Goal: Task Accomplishment & Management: Use online tool/utility

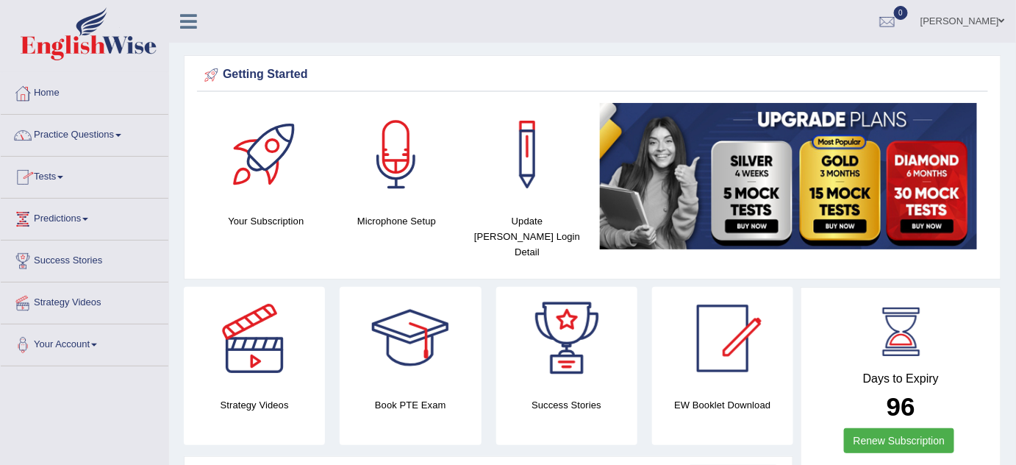
click at [99, 137] on link "Practice Questions" at bounding box center [85, 133] width 168 height 37
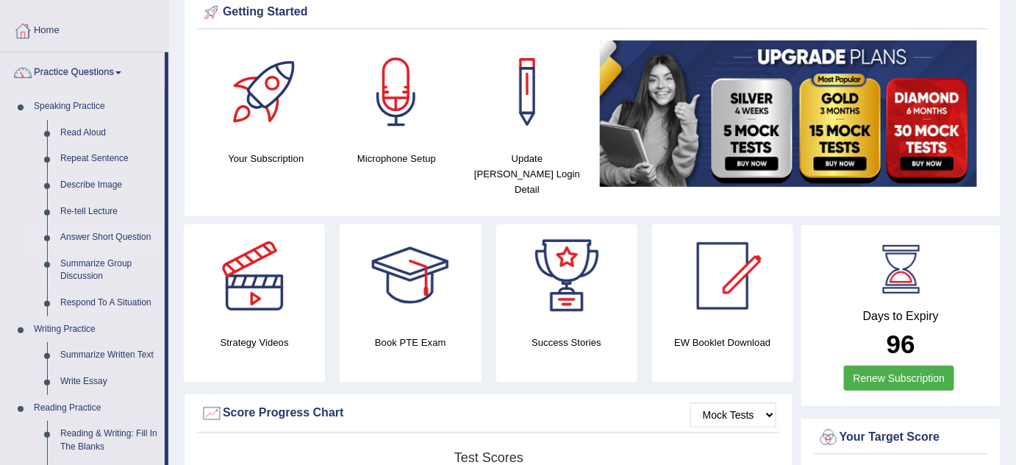
scroll to position [66, 0]
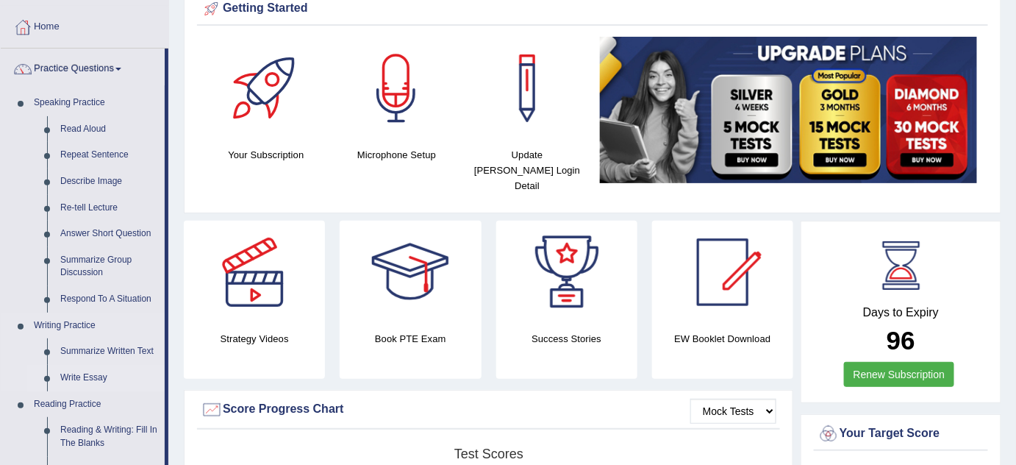
click at [110, 376] on link "Write Essay" at bounding box center [109, 378] width 111 height 26
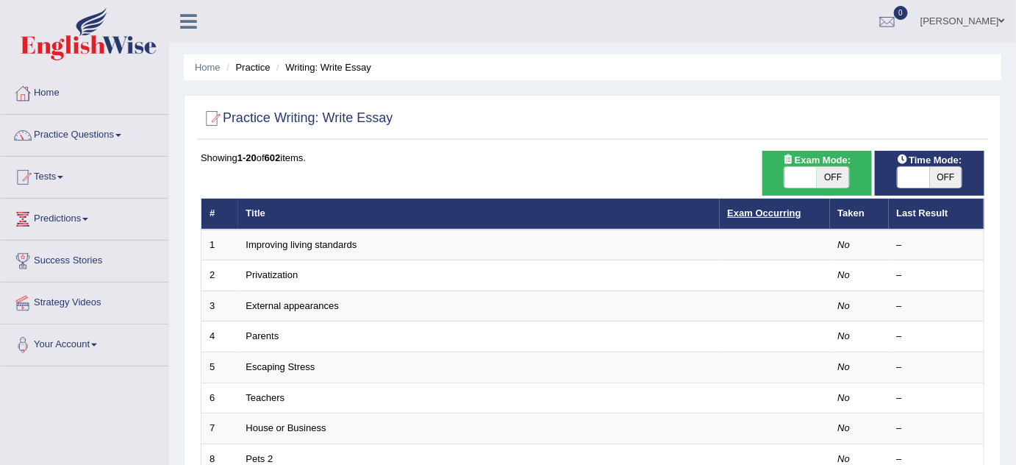
click at [776, 215] on link "Exam Occurring" at bounding box center [765, 212] width 74 height 11
click at [776, 216] on link "Exam Occurring" at bounding box center [765, 212] width 74 height 11
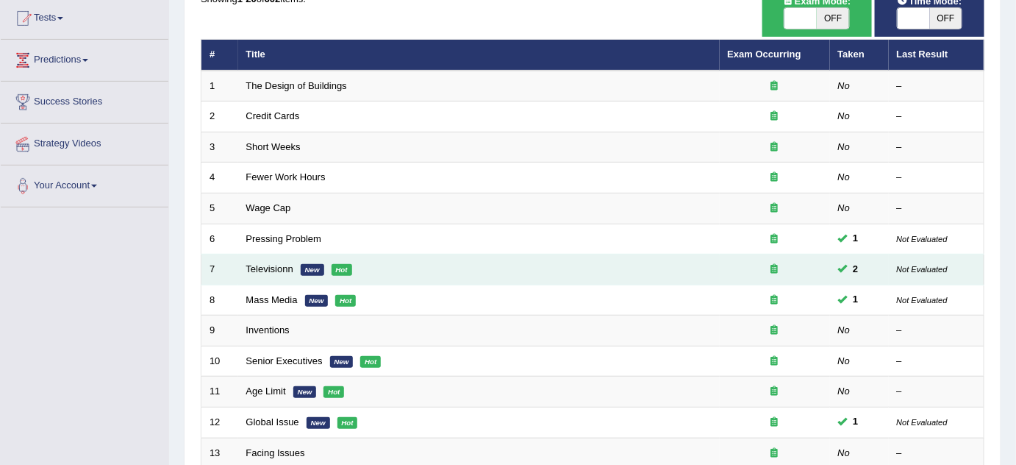
scroll to position [200, 0]
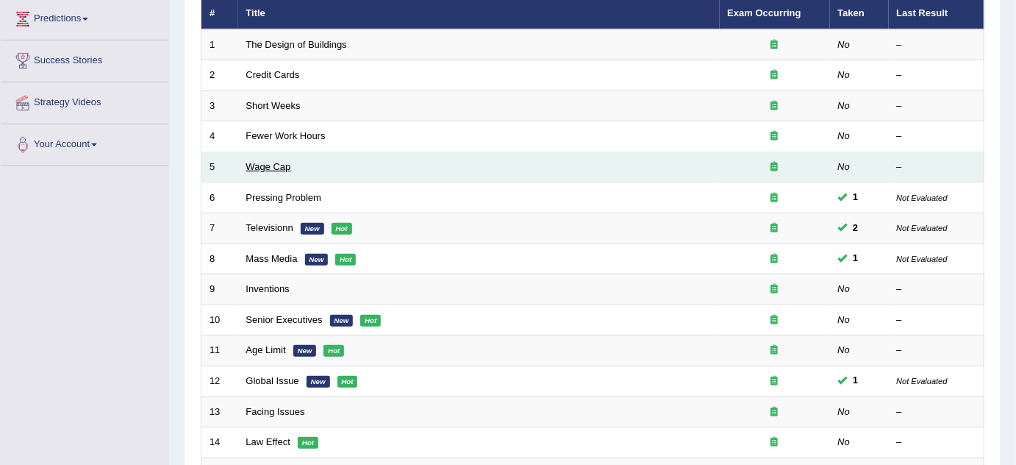
click at [274, 161] on link "Wage Cap" at bounding box center [268, 166] width 45 height 11
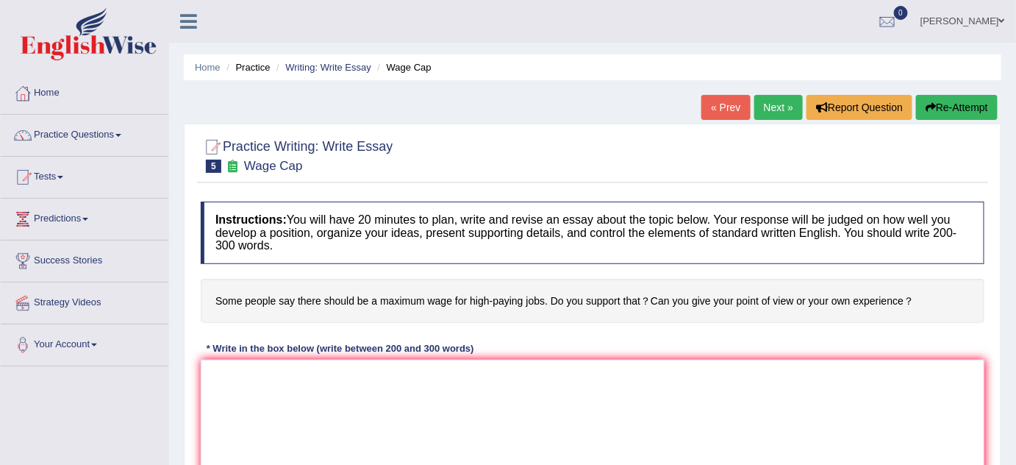
scroll to position [66, 0]
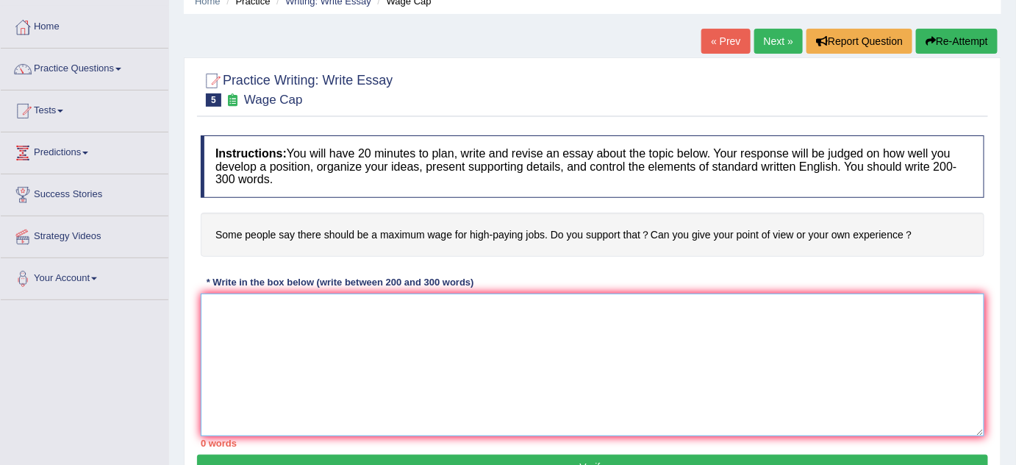
click at [460, 340] on textarea at bounding box center [593, 364] width 784 height 143
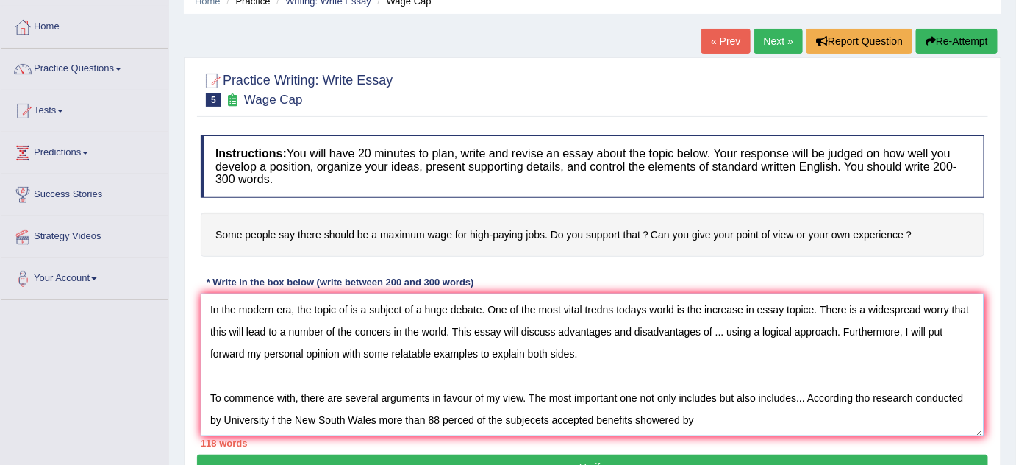
click at [599, 422] on textarea "In the modern era, the topic of is a subject of a huge debate. One of the most …" at bounding box center [593, 364] width 784 height 143
click at [594, 421] on textarea "In the modern era, the topic of is a subject of a huge debate. One of the most …" at bounding box center [593, 364] width 784 height 143
click at [719, 415] on textarea "In the modern era, the topic of is a subject of a huge debate. One of the most …" at bounding box center [593, 364] width 784 height 143
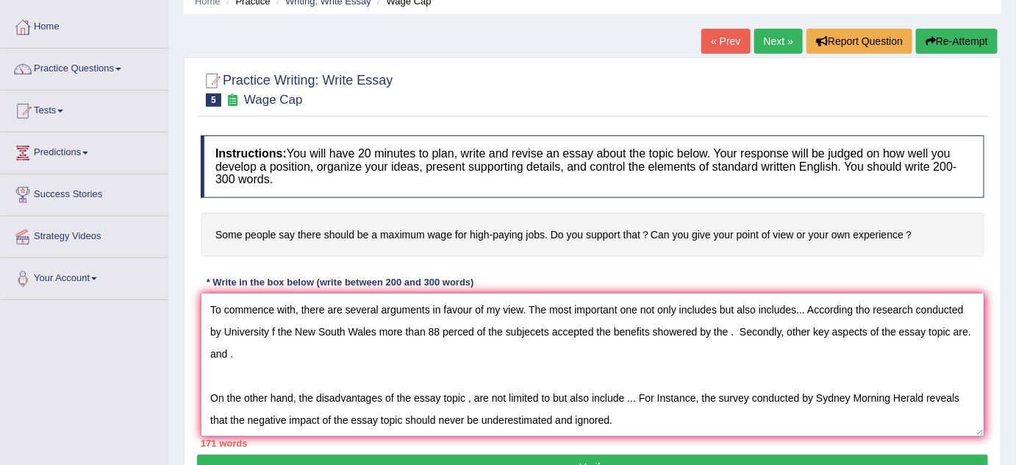
scroll to position [123, 0]
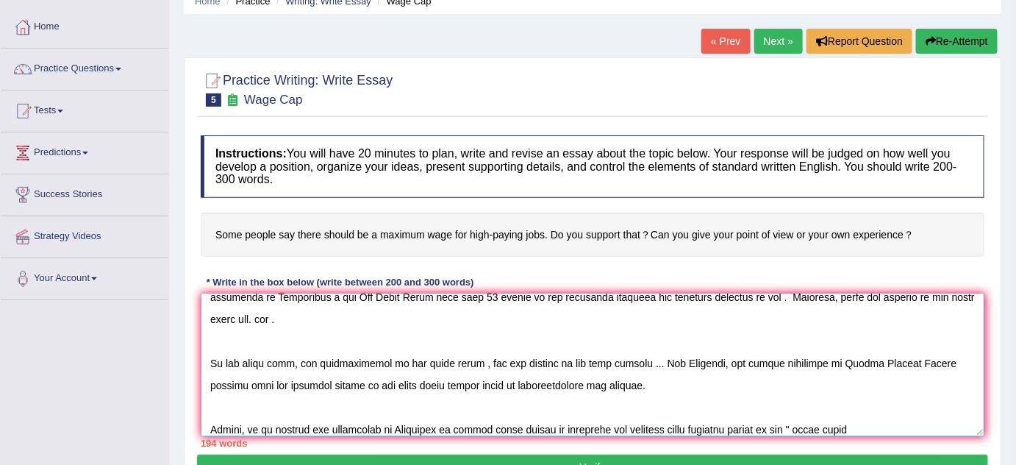
type textarea "In the modern era, the topic of is a subject of a huge debate. One of the most …"
